Goal: Task Accomplishment & Management: Complete application form

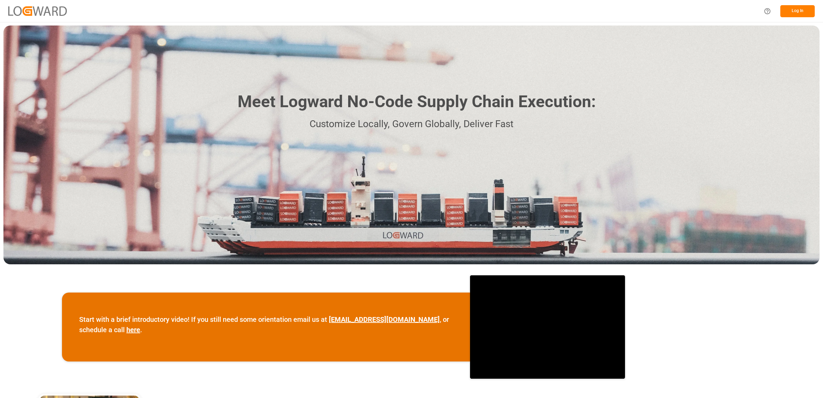
click at [798, 11] on button "Log In" at bounding box center [797, 11] width 34 height 12
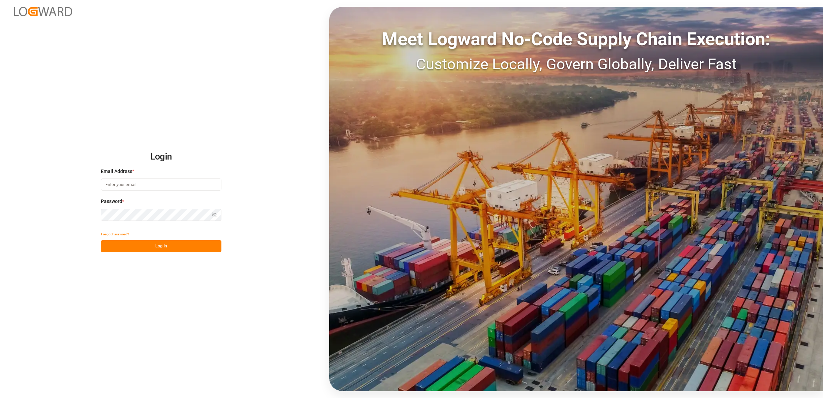
click at [158, 188] on input at bounding box center [161, 184] width 121 height 12
type input "[PERSON_NAME][EMAIL_ADDRESS][DOMAIN_NAME]"
click at [196, 239] on div "Forgot Password? Log In" at bounding box center [161, 240] width 121 height 24
click at [178, 247] on button "Log In" at bounding box center [161, 246] width 121 height 12
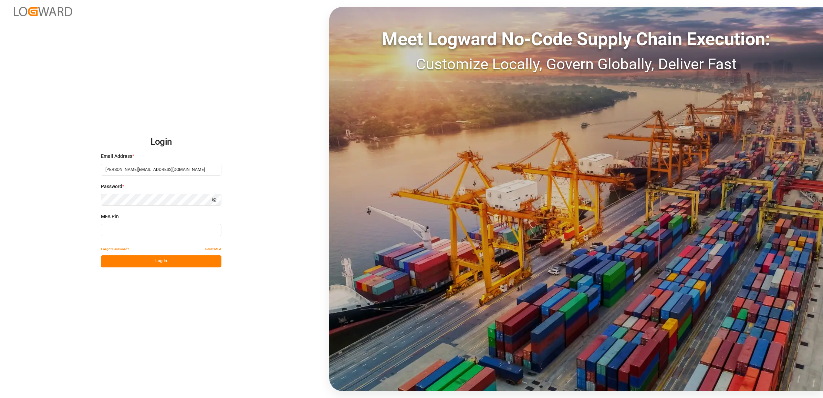
drag, startPoint x: 132, startPoint y: 228, endPoint x: 147, endPoint y: 221, distance: 17.1
click at [132, 228] on input at bounding box center [161, 230] width 121 height 12
type input "010587"
click at [151, 261] on button "Log In" at bounding box center [161, 261] width 121 height 12
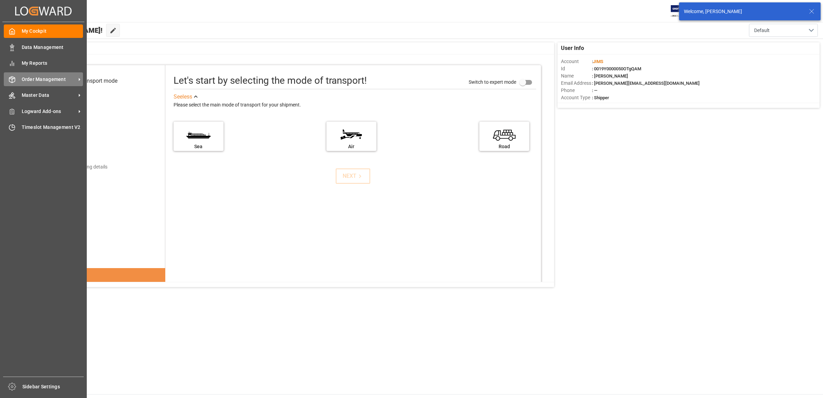
click at [47, 78] on span "Order Management" at bounding box center [49, 79] width 54 height 7
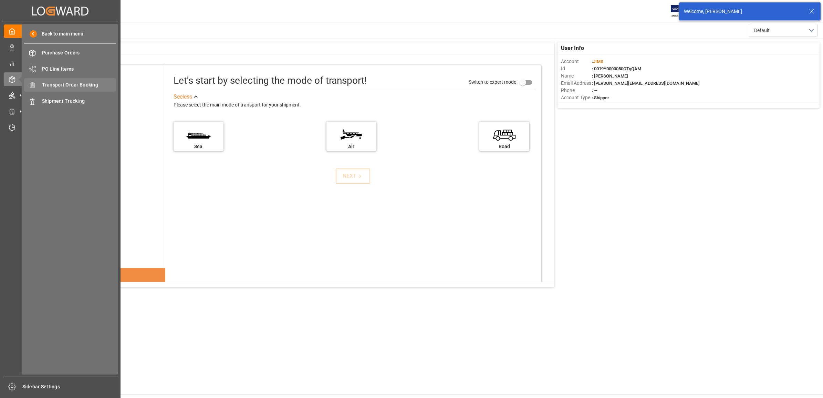
drag, startPoint x: 47, startPoint y: 78, endPoint x: 86, endPoint y: 83, distance: 39.9
click at [86, 83] on span "Transport Order Booking" at bounding box center [79, 84] width 74 height 7
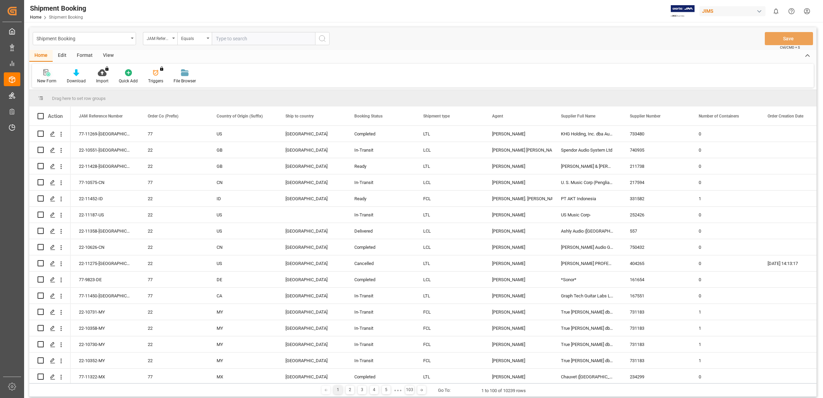
click at [47, 74] on icon at bounding box center [46, 72] width 7 height 7
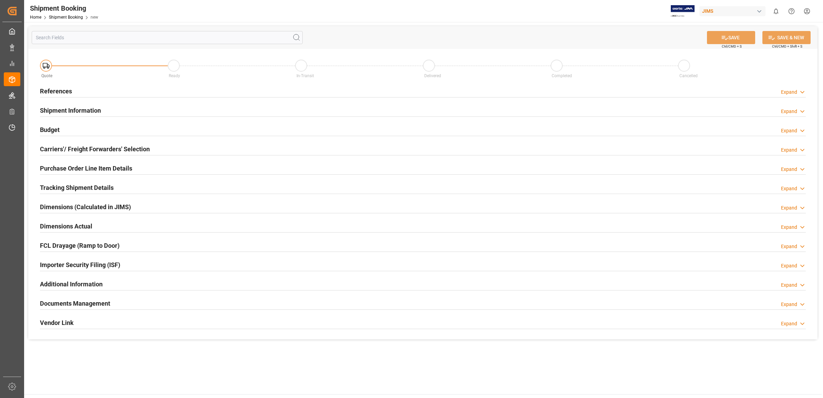
click at [56, 90] on h2 "References" at bounding box center [56, 90] width 32 height 9
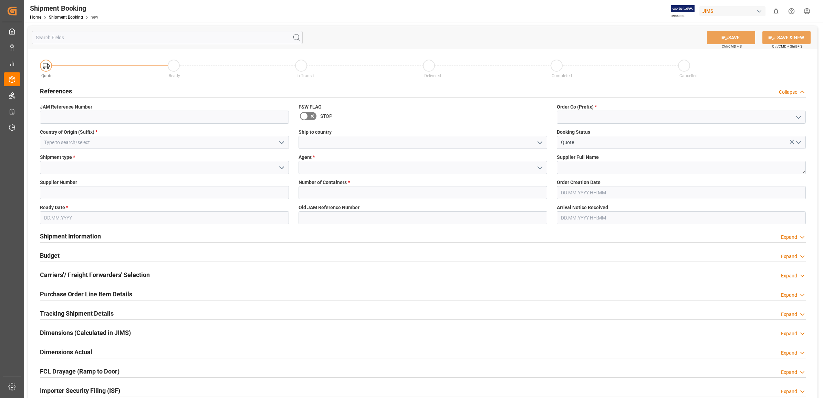
click at [539, 140] on icon "open menu" at bounding box center [540, 142] width 8 height 8
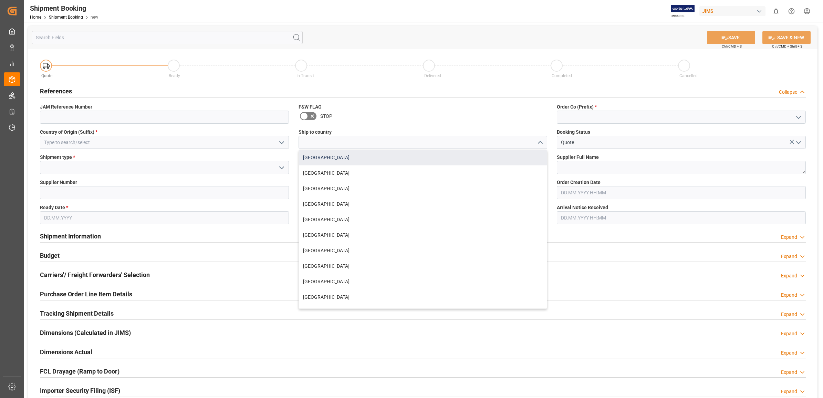
click at [379, 158] on div "[GEOGRAPHIC_DATA]" at bounding box center [423, 157] width 248 height 15
type input "[GEOGRAPHIC_DATA]"
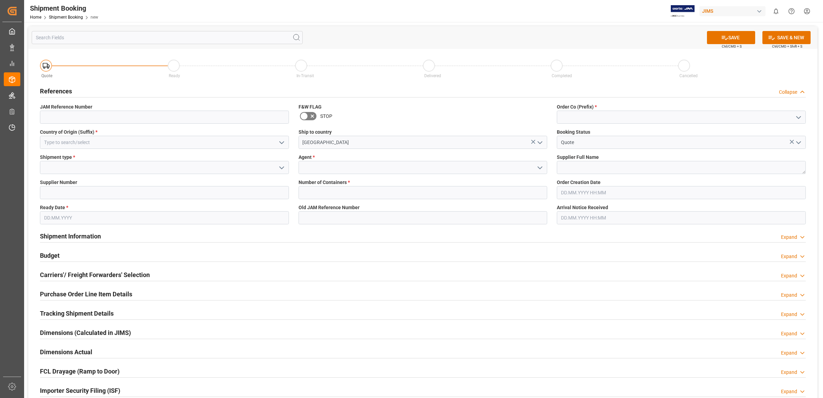
click at [538, 167] on icon "open menu" at bounding box center [540, 168] width 8 height 8
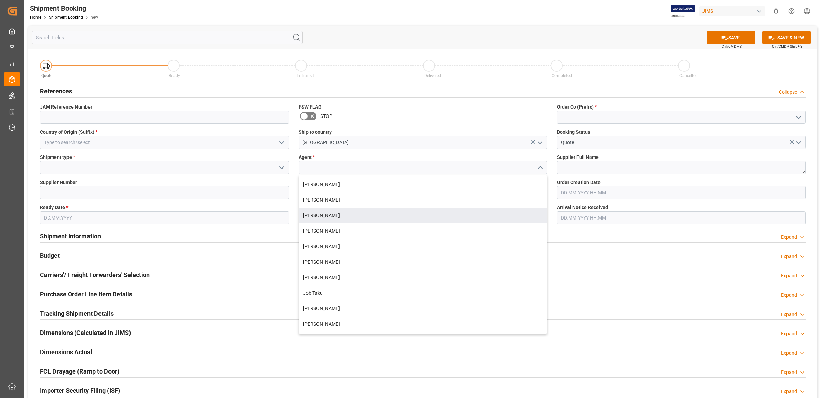
scroll to position [215, 0]
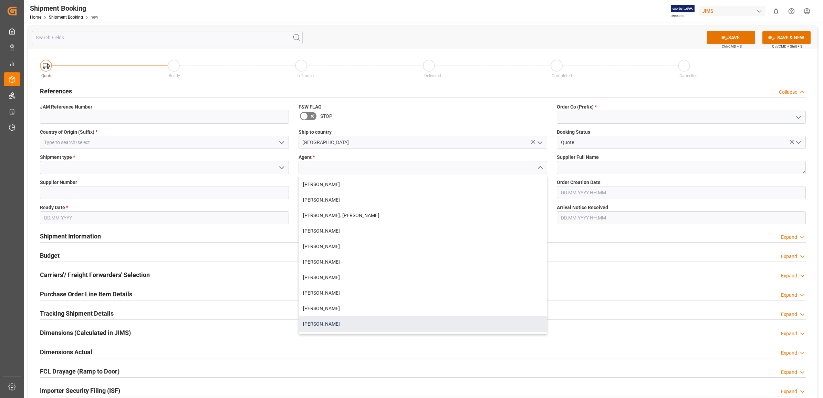
click at [344, 320] on div "[PERSON_NAME]" at bounding box center [423, 323] width 248 height 15
type input "[PERSON_NAME]"
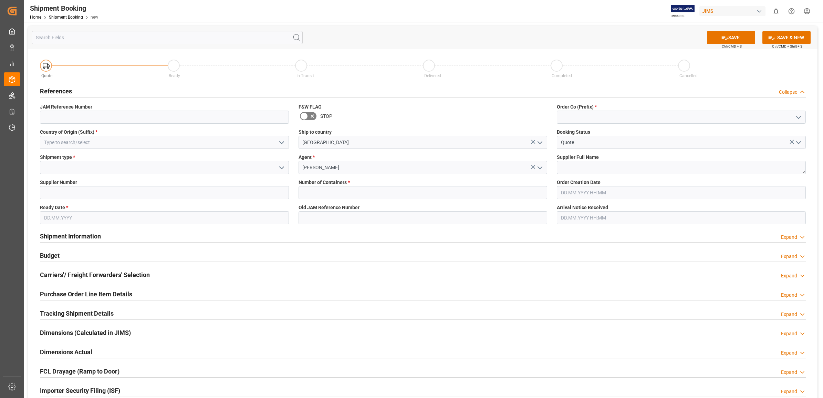
click at [797, 117] on icon "open menu" at bounding box center [799, 117] width 8 height 8
click at [595, 148] on div "77" at bounding box center [681, 147] width 248 height 15
type input "77"
click at [593, 166] on textarea at bounding box center [681, 167] width 249 height 13
type textarea "[PERSON_NAME] & [PERSON_NAME]"
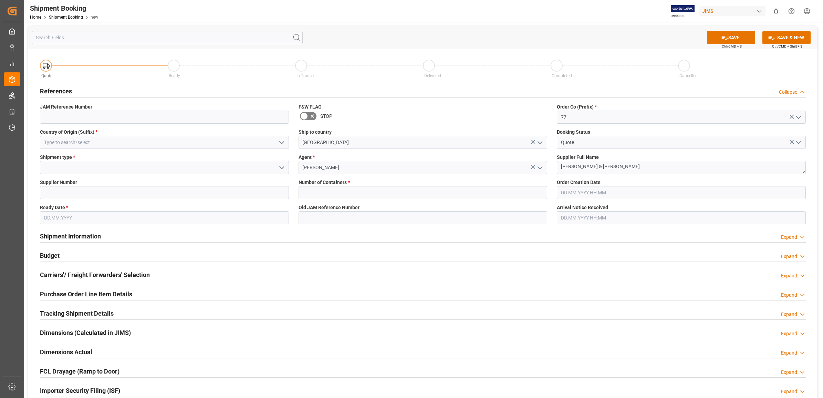
click at [280, 140] on icon "open menu" at bounding box center [282, 142] width 8 height 8
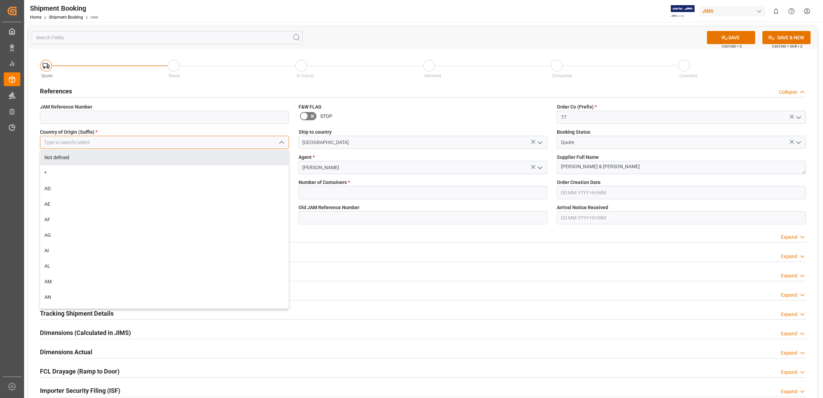
click at [132, 141] on input at bounding box center [164, 142] width 249 height 13
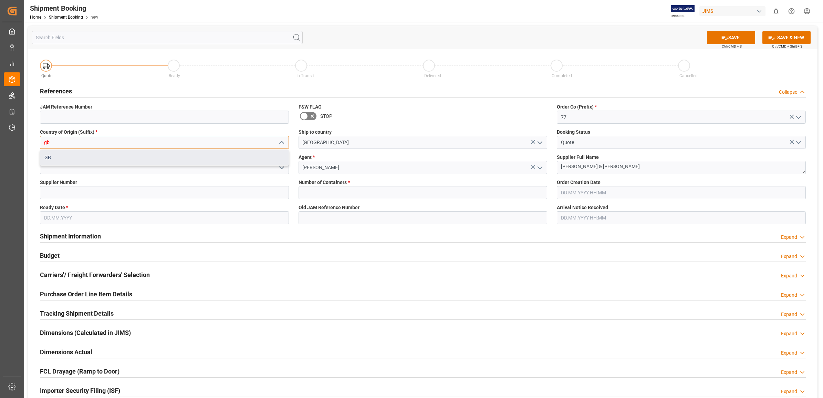
click at [123, 159] on div "GB" at bounding box center [164, 157] width 248 height 15
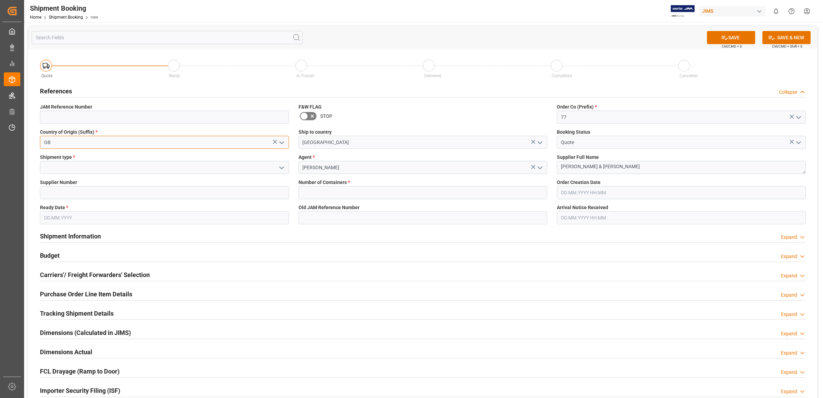
type input "GB"
click at [130, 171] on input at bounding box center [164, 167] width 249 height 13
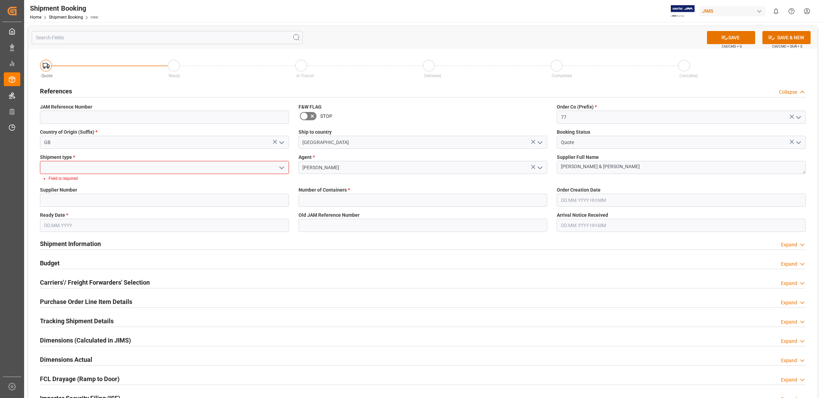
click at [278, 168] on icon "open menu" at bounding box center [282, 168] width 8 height 8
click at [73, 213] on div "LTL" at bounding box center [164, 213] width 248 height 15
type input "LTL"
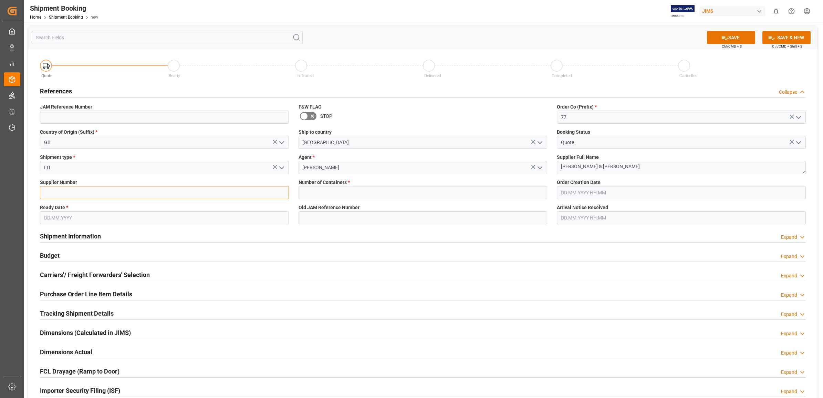
click at [79, 193] on input at bounding box center [164, 192] width 249 height 13
type input "1285"
click at [101, 218] on input "text" at bounding box center [164, 217] width 249 height 13
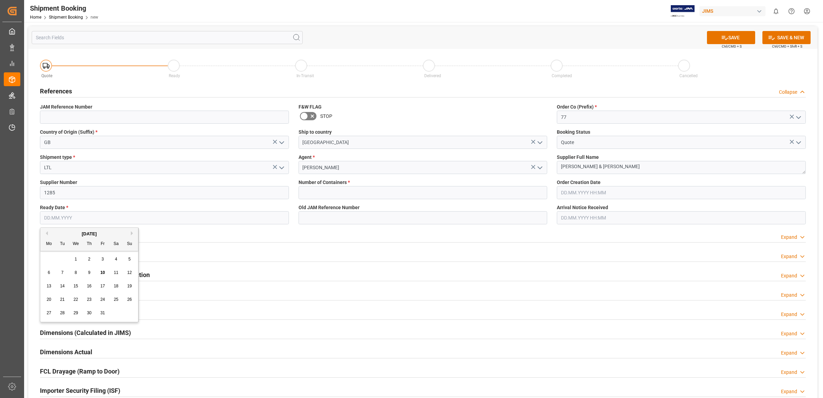
type input "[DATE]"
type input "77-11415-US"
type input "0"
click at [101, 271] on span "10" at bounding box center [102, 272] width 4 height 5
type input "[DATE]"
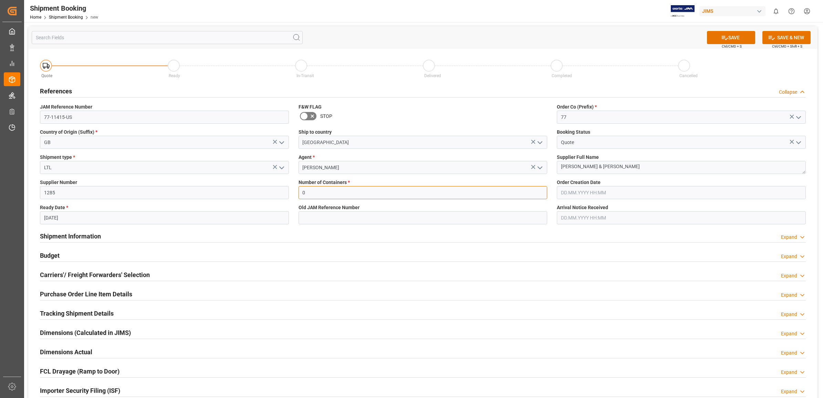
click at [431, 195] on input "0" at bounding box center [423, 192] width 249 height 13
type input "0"
click at [500, 238] on div "Shipment Information Expand" at bounding box center [423, 235] width 766 height 13
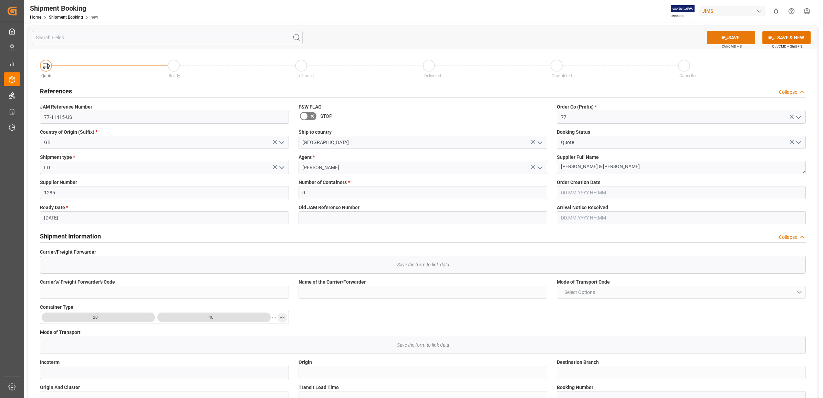
click at [733, 40] on button "SAVE" at bounding box center [731, 37] width 48 height 13
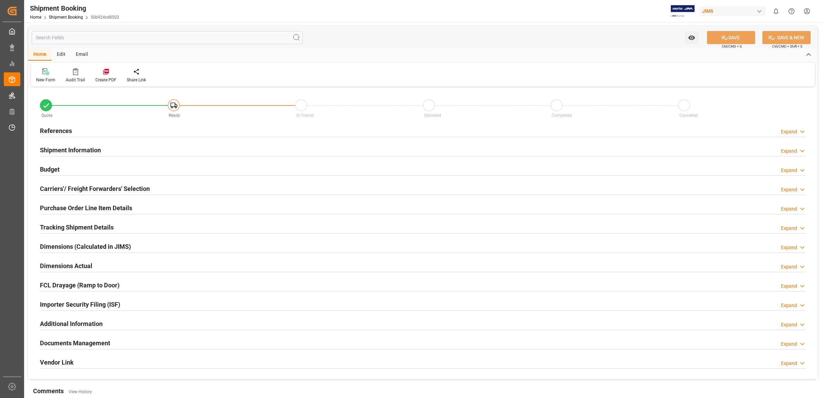
type input "0"
type input "[DATE]"
click at [55, 128] on h2 "References" at bounding box center [56, 130] width 32 height 9
